Goal: Information Seeking & Learning: Learn about a topic

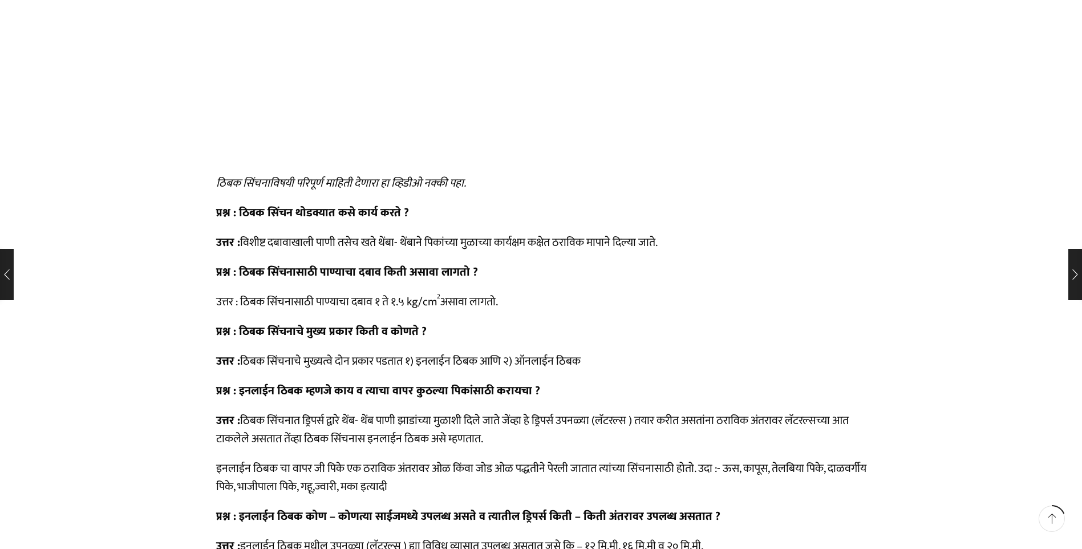
scroll to position [912, 0]
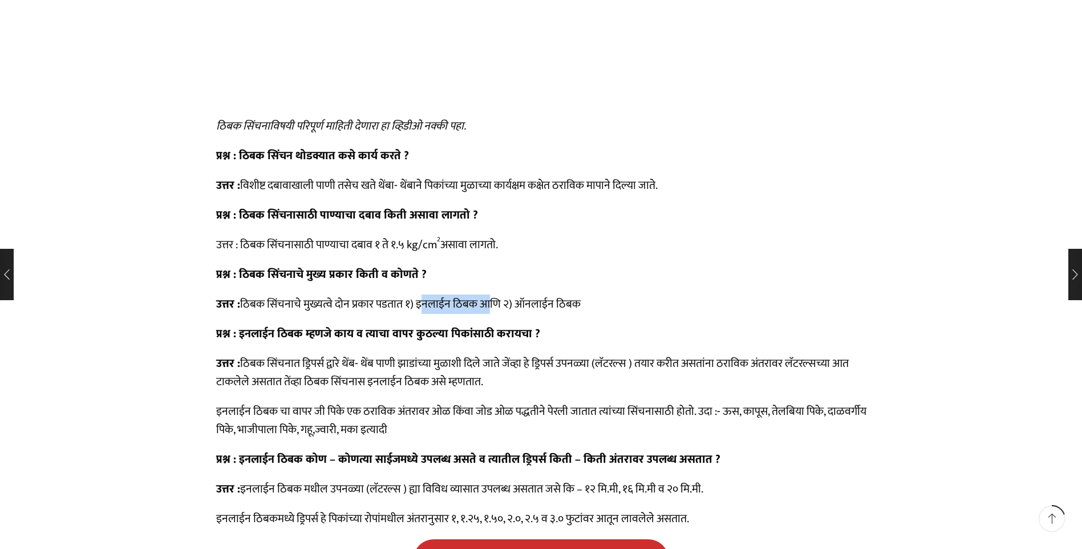
drag, startPoint x: 421, startPoint y: 303, endPoint x: 481, endPoint y: 311, distance: 61.0
click at [481, 311] on p "उत्तर : ठिबक सिंचनाचे मुख्यत्वे दोन प्रकार पडतात १) इनलाईन ठिबक आणि २) ऑनलाईन ठ…" at bounding box center [541, 304] width 650 height 18
copy p "इनलाईन ठिबक"
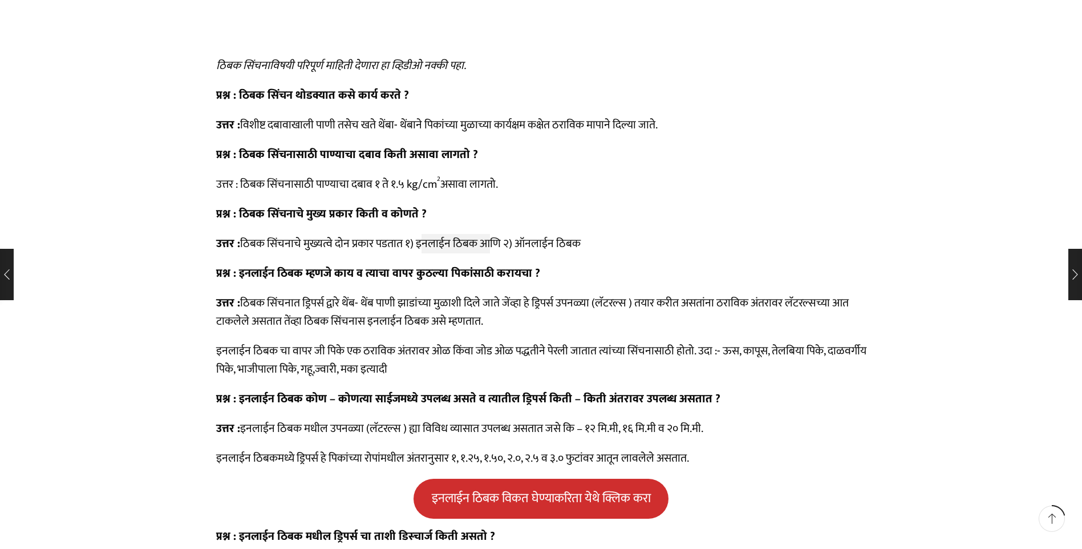
scroll to position [1026, 0]
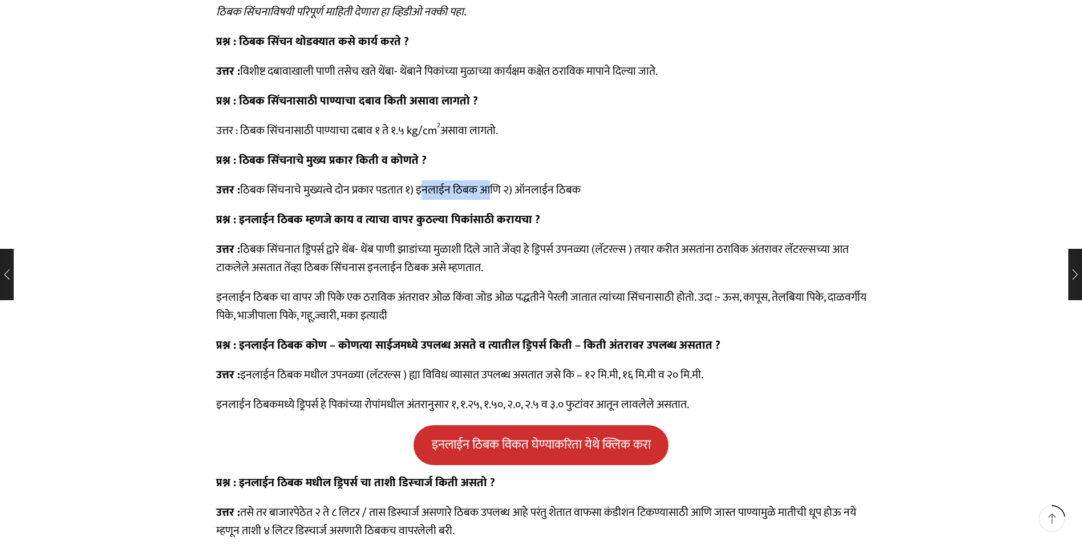
click at [425, 191] on p "उत्तर : ठिबक सिंचनाचे मुख्यत्वे दोन प्रकार पडतात १) इनलाईन ठिबक आणि २) ऑनलाईन ठ…" at bounding box center [541, 190] width 650 height 18
drag, startPoint x: 416, startPoint y: 189, endPoint x: 482, endPoint y: 192, distance: 65.6
click at [482, 192] on p "उत्तर : ठिबक सिंचनाचे मुख्यत्वे दोन प्रकार पडतात १) इनलाईन ठिबक आणि २) ऑनलाईन ठ…" at bounding box center [541, 190] width 650 height 18
copy p "इनलाईन ठिबक"
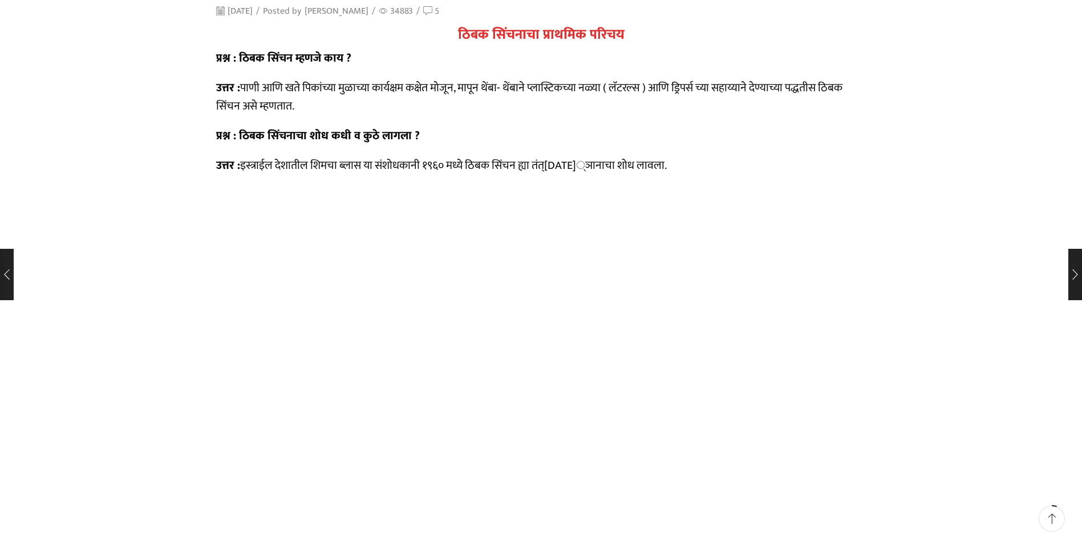
scroll to position [513, 0]
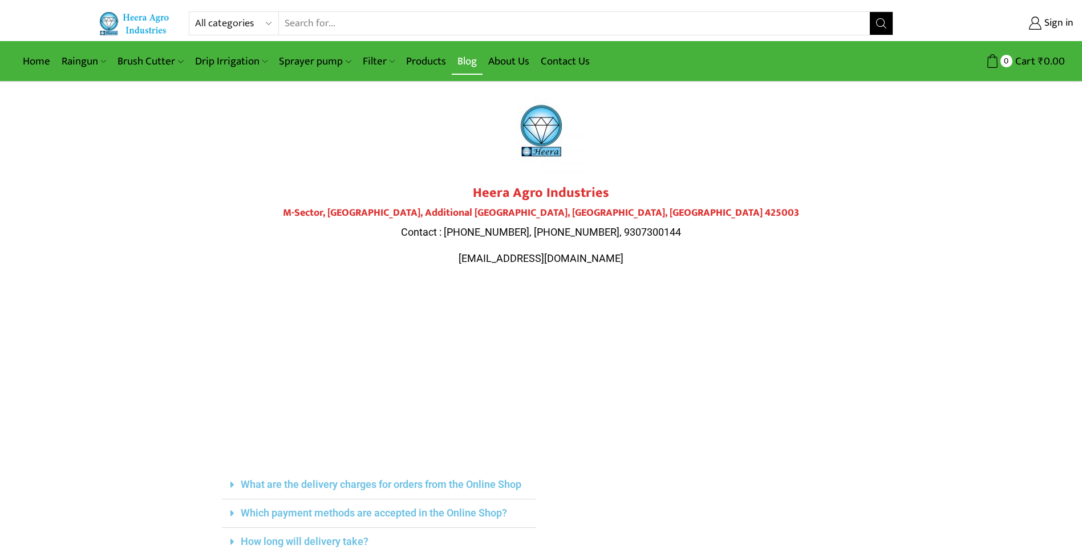
click at [460, 58] on link "Blog" at bounding box center [467, 61] width 31 height 27
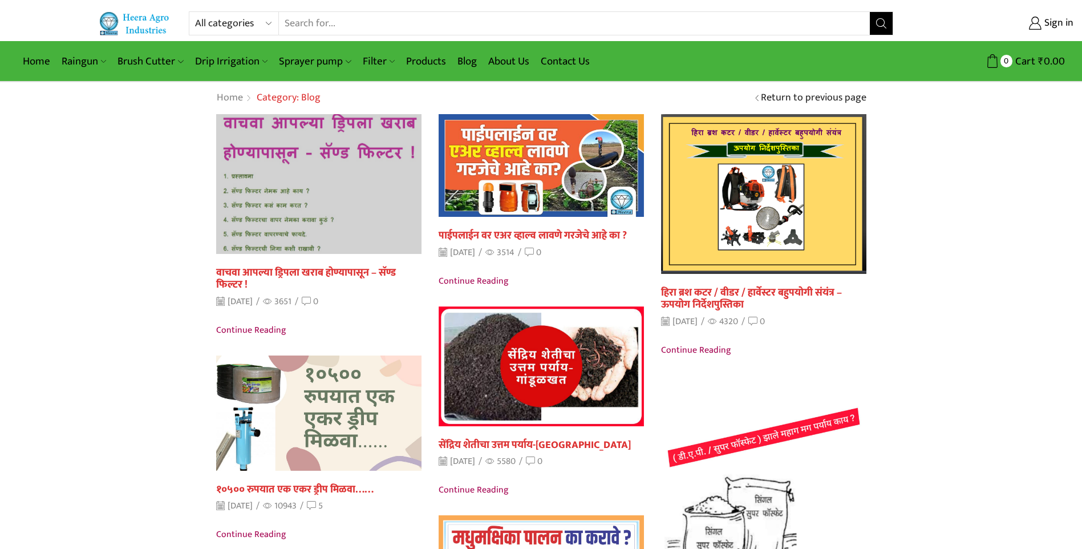
click at [266, 147] on img at bounding box center [319, 183] width 226 height 153
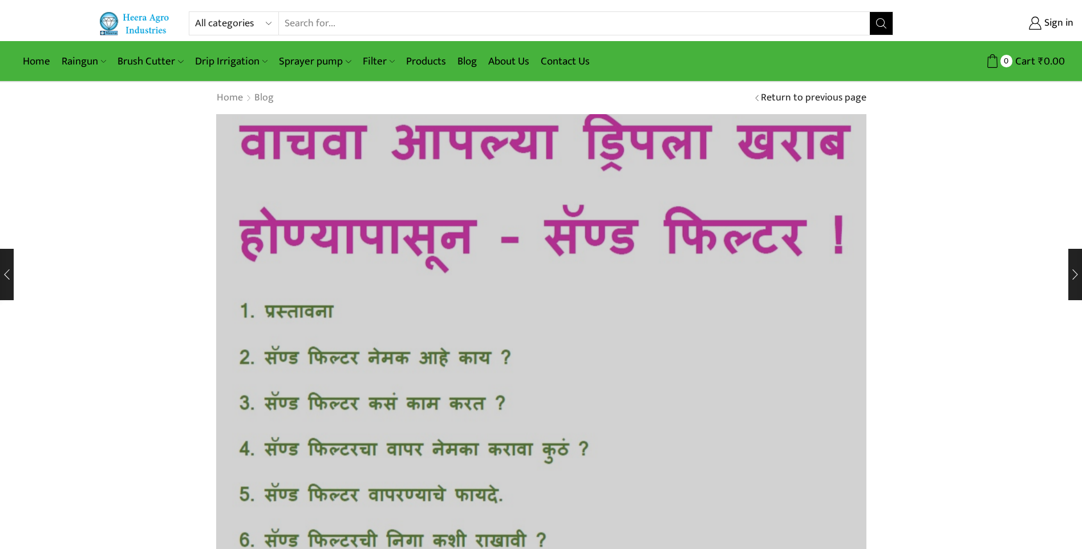
drag, startPoint x: 312, startPoint y: 310, endPoint x: 389, endPoint y: 331, distance: 79.7
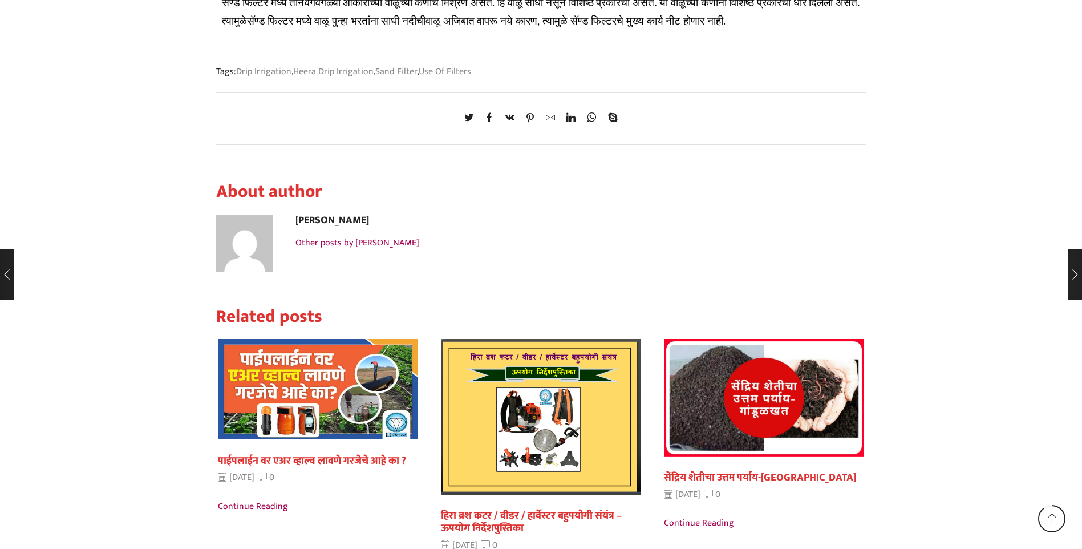
scroll to position [3592, 0]
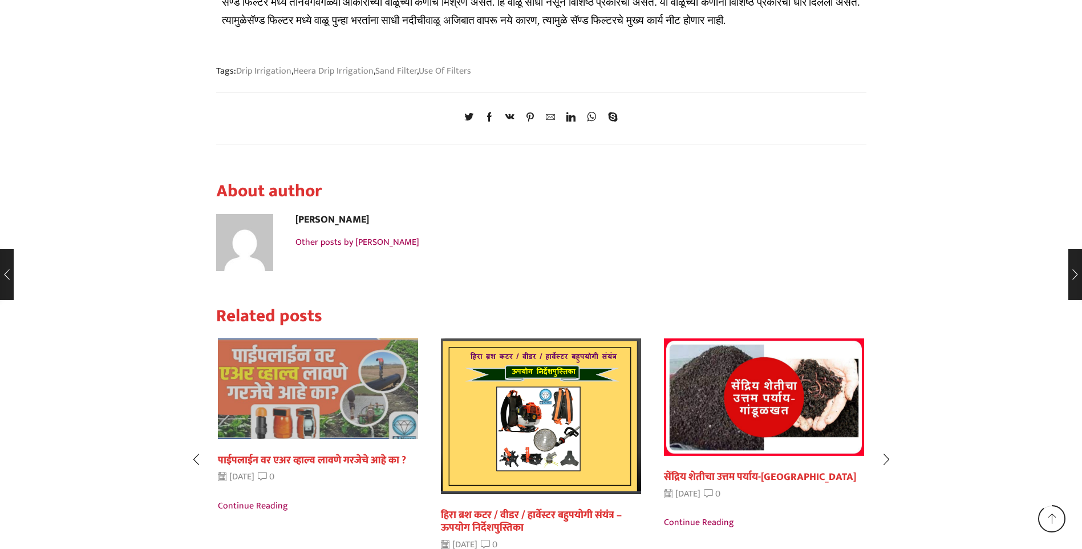
click at [271, 362] on img "1 / 5" at bounding box center [318, 388] width 220 height 110
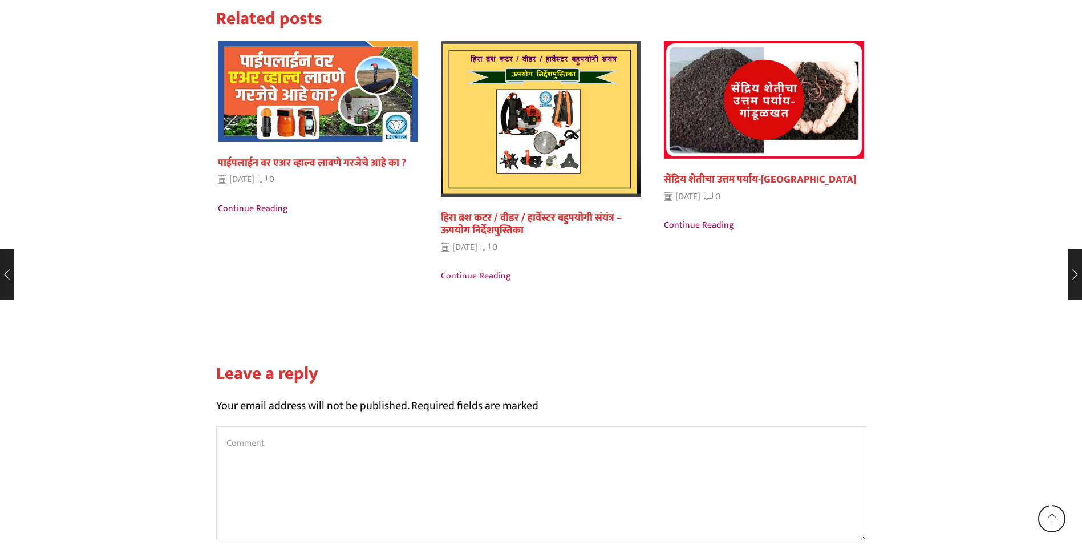
scroll to position [3869, 0]
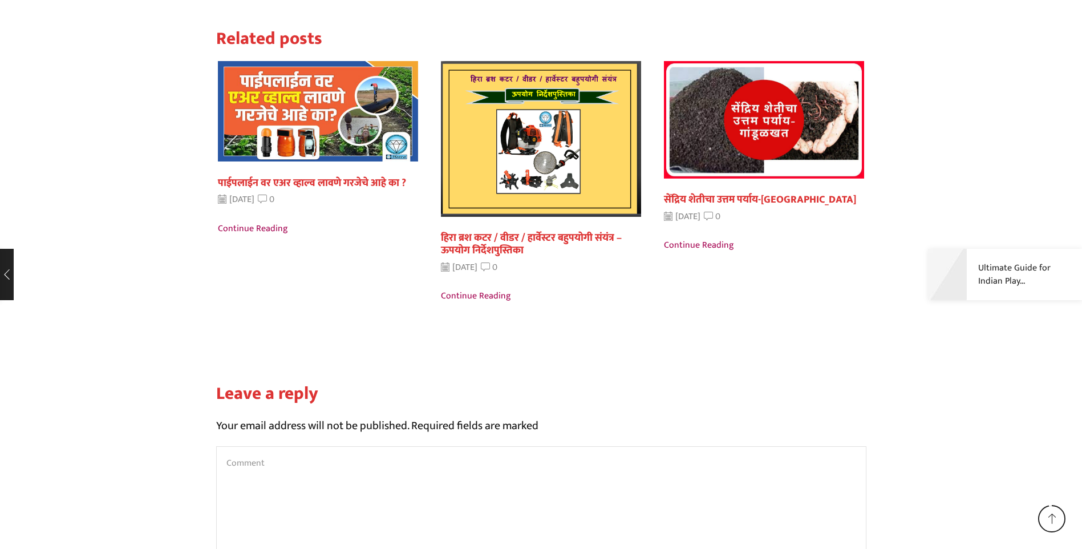
click at [1075, 258] on div "Ultimate Guide for Indian Play..." at bounding box center [998, 274] width 168 height 51
click at [810, 242] on div "Read more पाईपलाईन वर एअर व्हाल्व लावणे गरजेचे आहे का ? July 25, 2022 0 Continu…" at bounding box center [541, 198] width 664 height 275
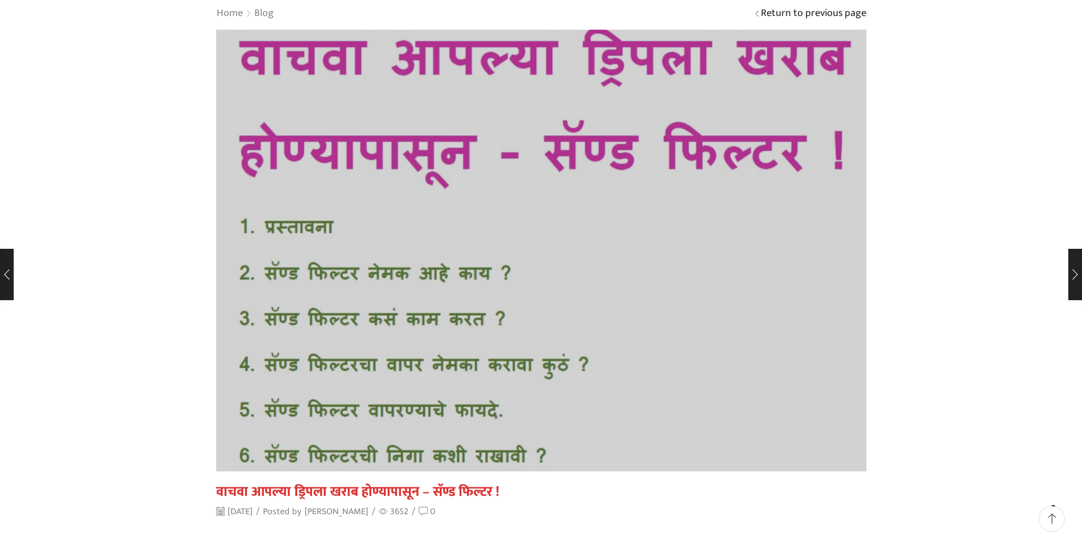
scroll to position [0, 0]
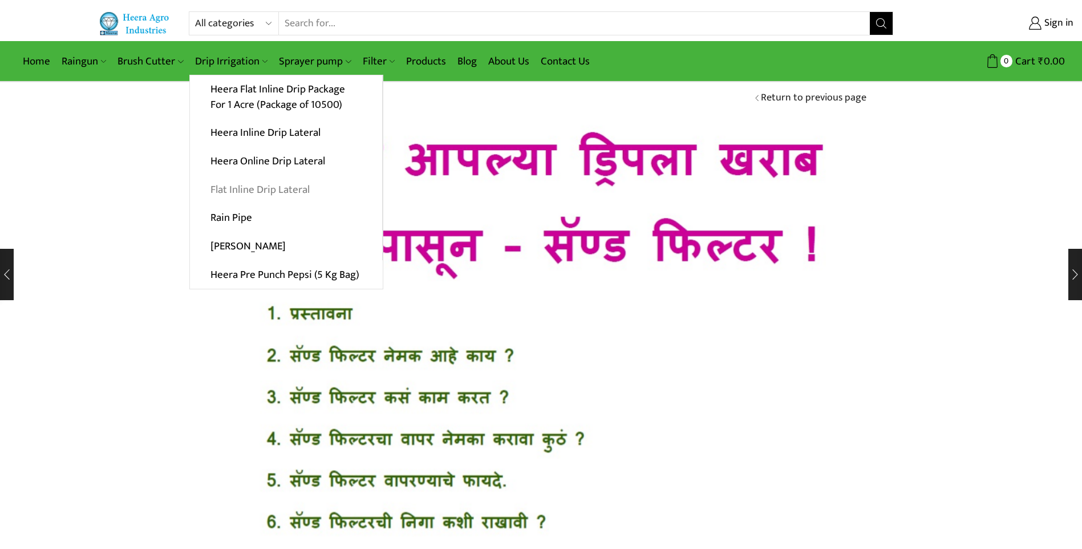
click at [263, 189] on link "Flat Inline Drip Lateral" at bounding box center [286, 189] width 192 height 29
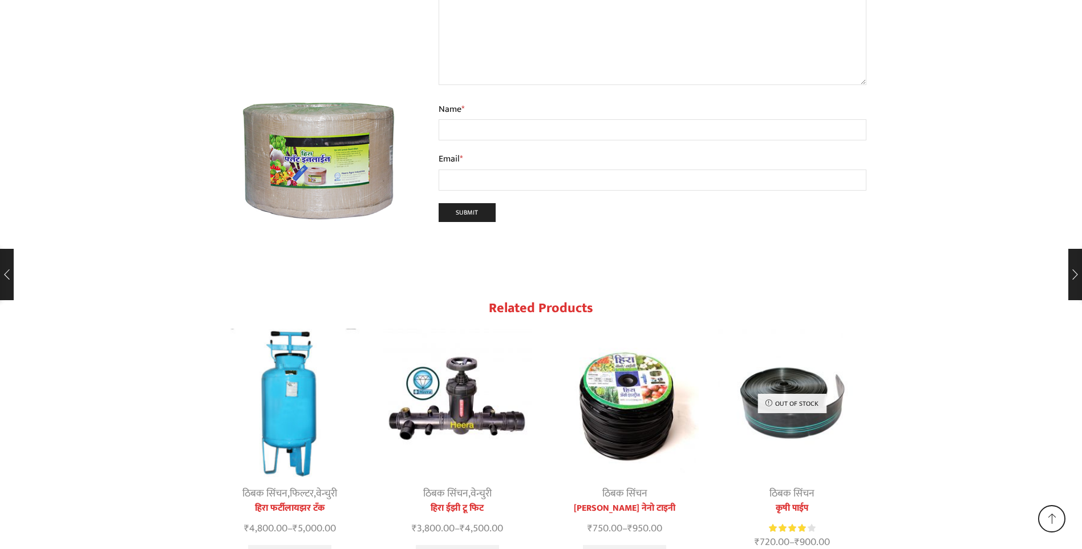
scroll to position [6786, 0]
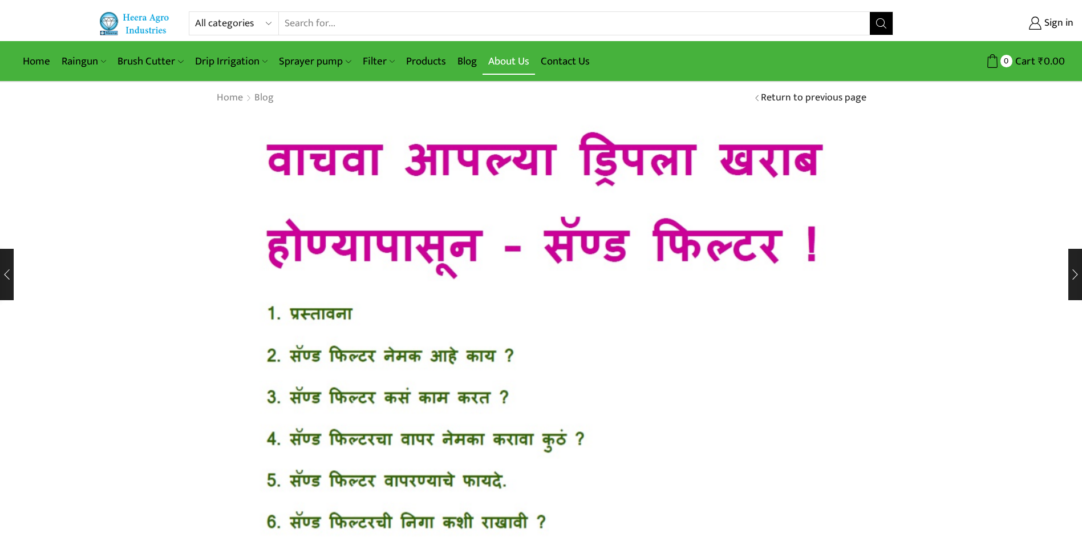
click at [501, 67] on link "About Us" at bounding box center [508, 61] width 52 height 27
